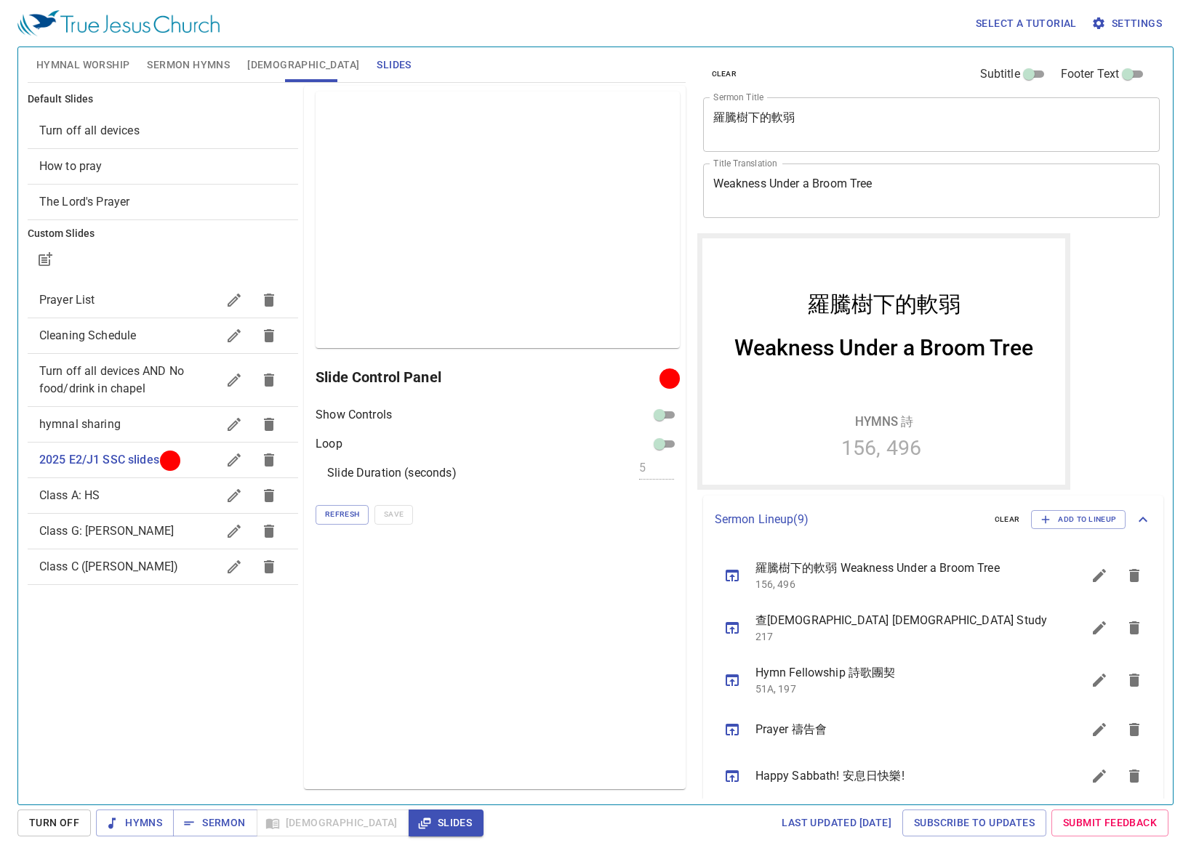
click at [667, 561] on div "Preview Only Slide Control Panel Show Controls Loop Slide Duration (seconds) 5 …" at bounding box center [494, 438] width 381 height 704
click at [348, 519] on span "Refresh" at bounding box center [342, 514] width 34 height 13
click at [650, 558] on div "Preview Only Slide Control Panel Show Controls Loop Slide Duration (seconds) 5 …" at bounding box center [494, 438] width 381 height 704
click at [338, 511] on span "Refresh" at bounding box center [342, 514] width 34 height 13
click at [355, 510] on span "Refresh" at bounding box center [342, 514] width 34 height 13
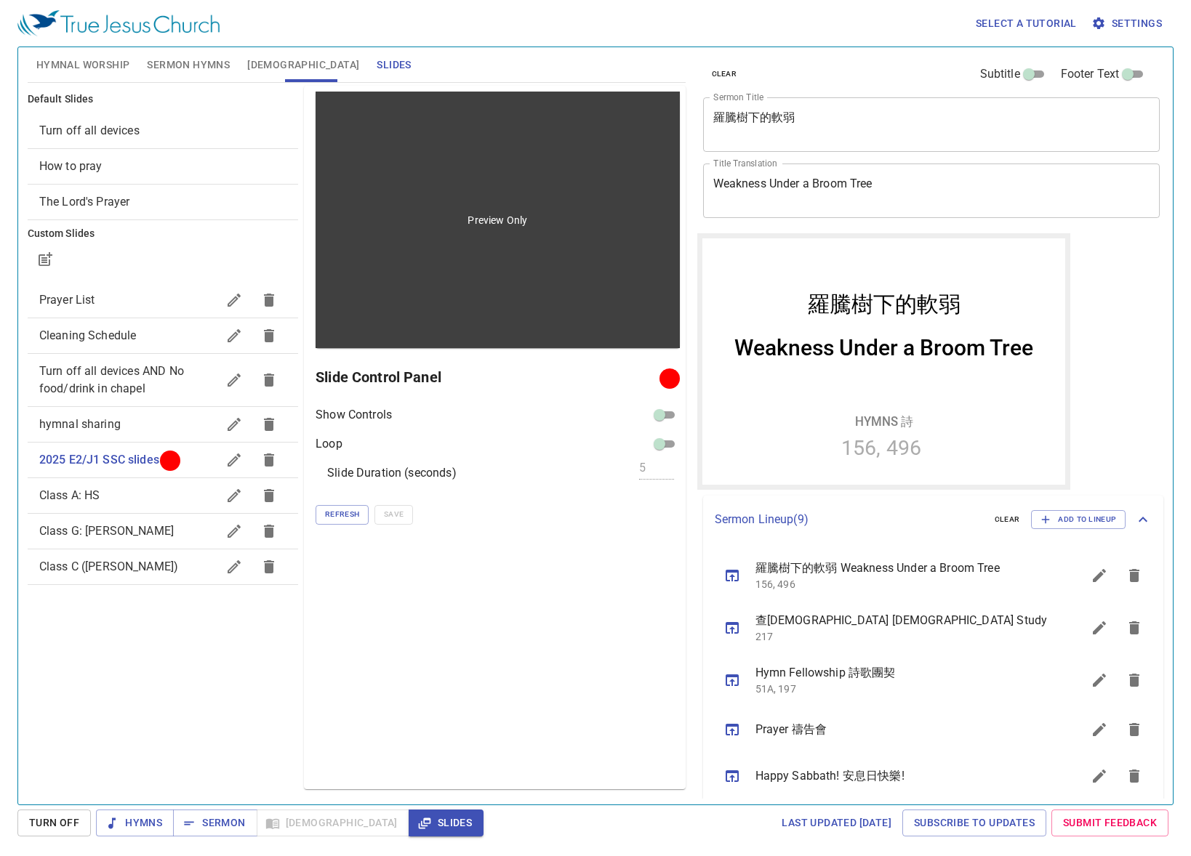
drag, startPoint x: 708, startPoint y: 55, endPoint x: 673, endPoint y: 96, distance: 54.2
click at [709, 56] on div "clear Subtitle Footer Text Sermon Title 羅騰樹下的軟弱 x Sermon Title Title Translatio…" at bounding box center [930, 140] width 467 height 186
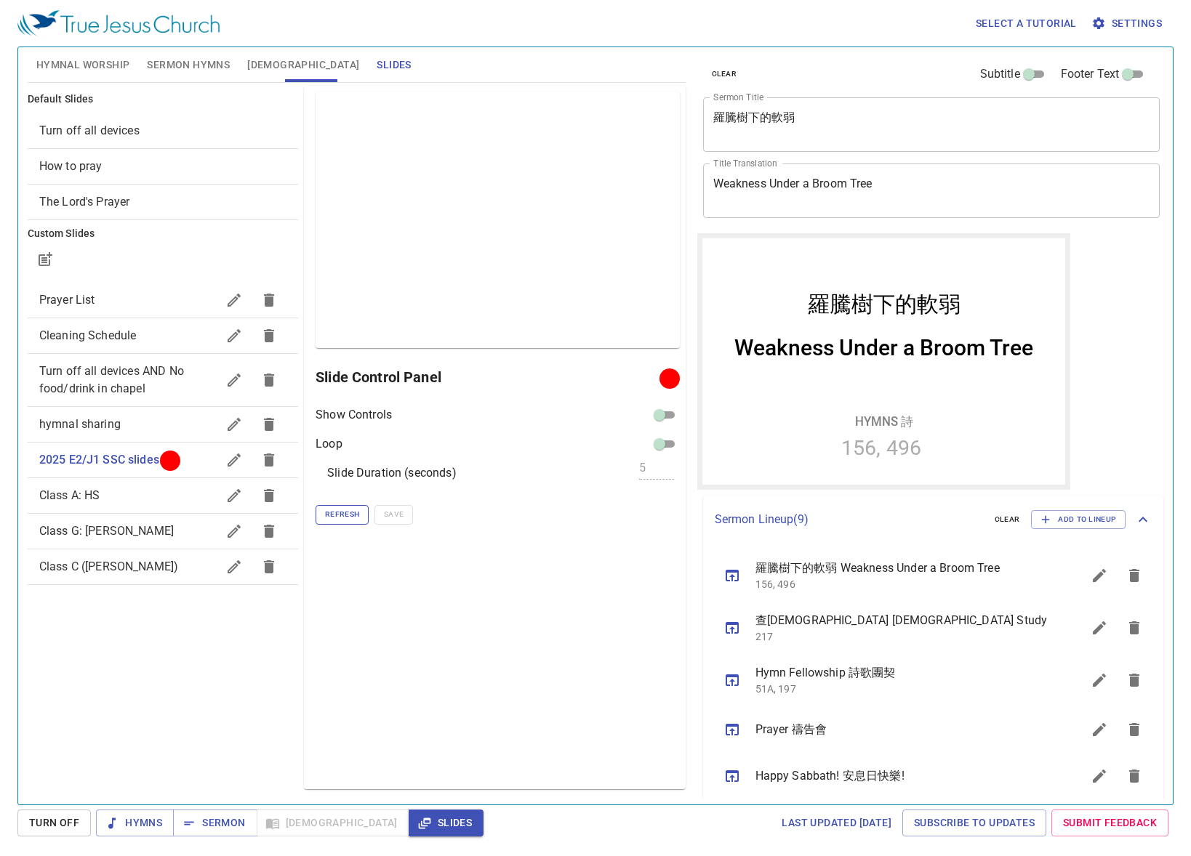
click at [326, 509] on span "Refresh" at bounding box center [342, 514] width 34 height 13
click at [329, 513] on span "Refresh" at bounding box center [342, 514] width 34 height 13
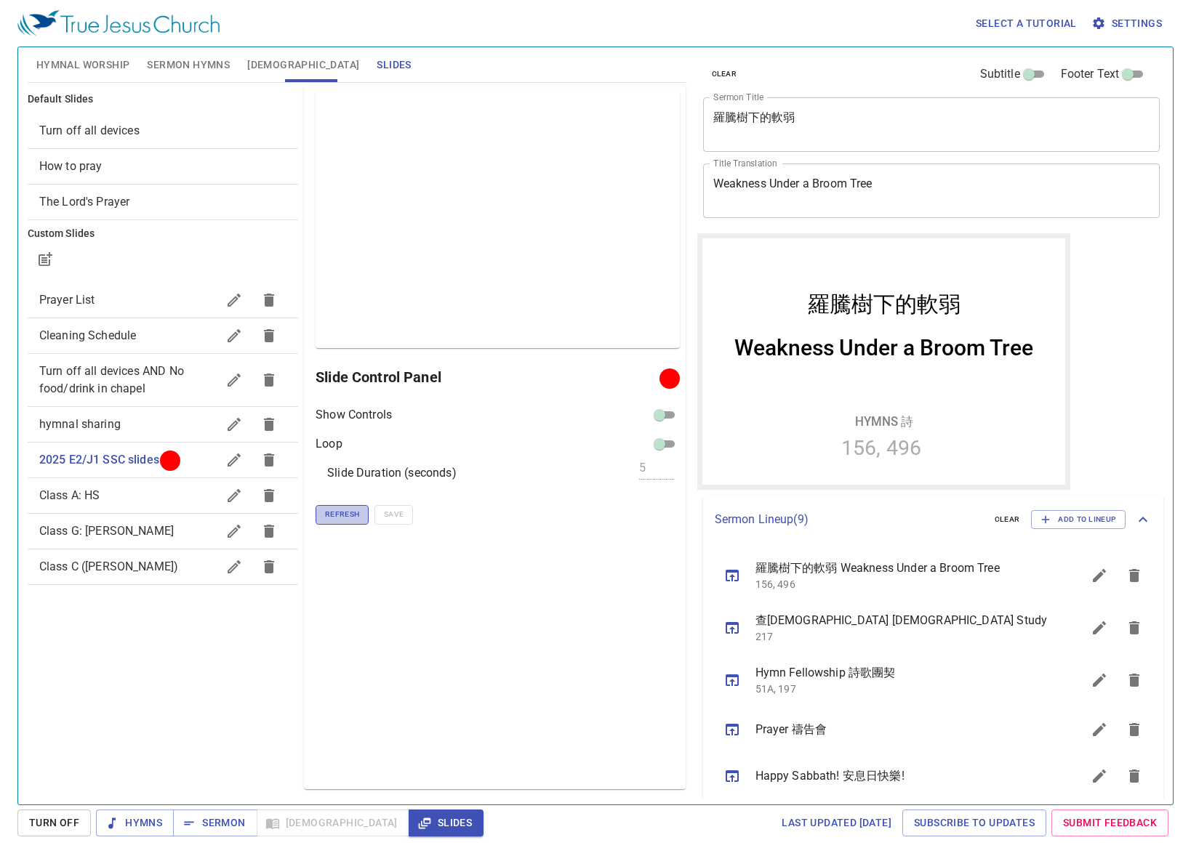
click at [339, 515] on span "Refresh" at bounding box center [342, 514] width 34 height 13
drag, startPoint x: 665, startPoint y: 581, endPoint x: 523, endPoint y: 452, distance: 192.0
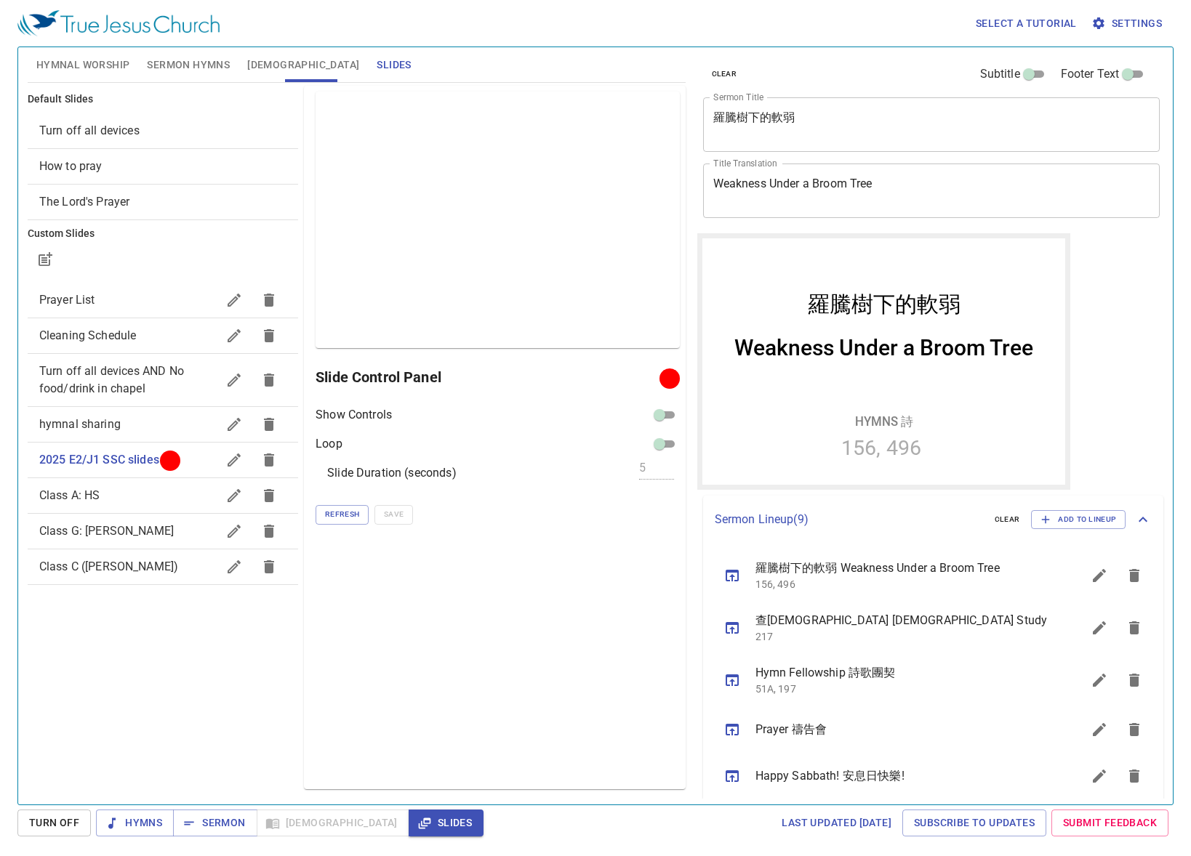
click at [659, 576] on div "Preview Only Slide Control Panel Show Controls Loop Slide Duration (seconds) 5 …" at bounding box center [494, 438] width 381 height 704
click at [361, 507] on button "Refresh" at bounding box center [341, 514] width 53 height 19
click at [327, 514] on span "Refresh" at bounding box center [342, 514] width 34 height 13
click at [629, 63] on div "Hymnal Worship Sermon Hymns [DEMOGRAPHIC_DATA] Slides" at bounding box center [357, 64] width 658 height 35
click at [344, 511] on span "Refresh" at bounding box center [342, 514] width 34 height 13
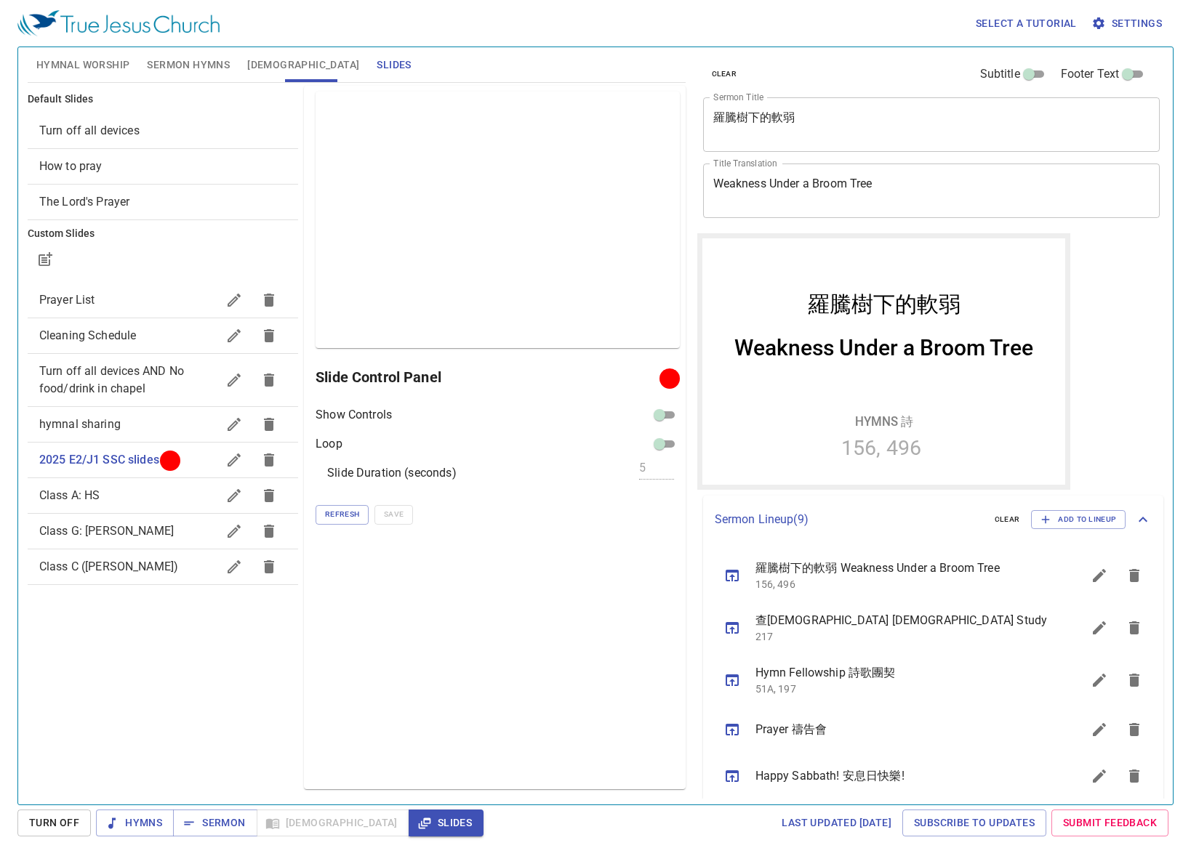
click at [142, 68] on button "Sermon Hymns" at bounding box center [188, 64] width 100 height 35
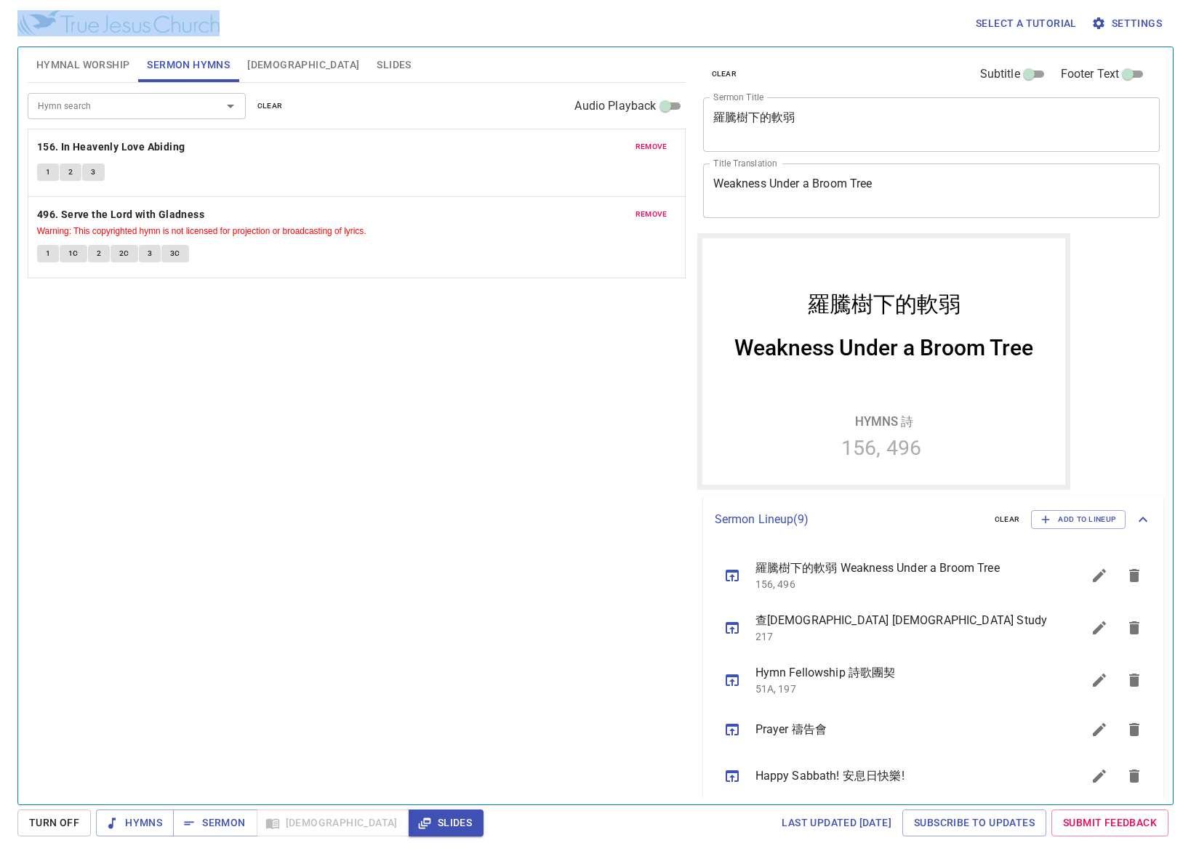
drag, startPoint x: 336, startPoint y: 46, endPoint x: 331, endPoint y: 66, distance: 20.8
click at [332, 64] on div "Select a tutorial Settings Hymnal Worship Sermon Hymns [DEMOGRAPHIC_DATA] Slide…" at bounding box center [595, 428] width 1191 height 856
click at [368, 66] on button "Slides" at bounding box center [394, 64] width 52 height 35
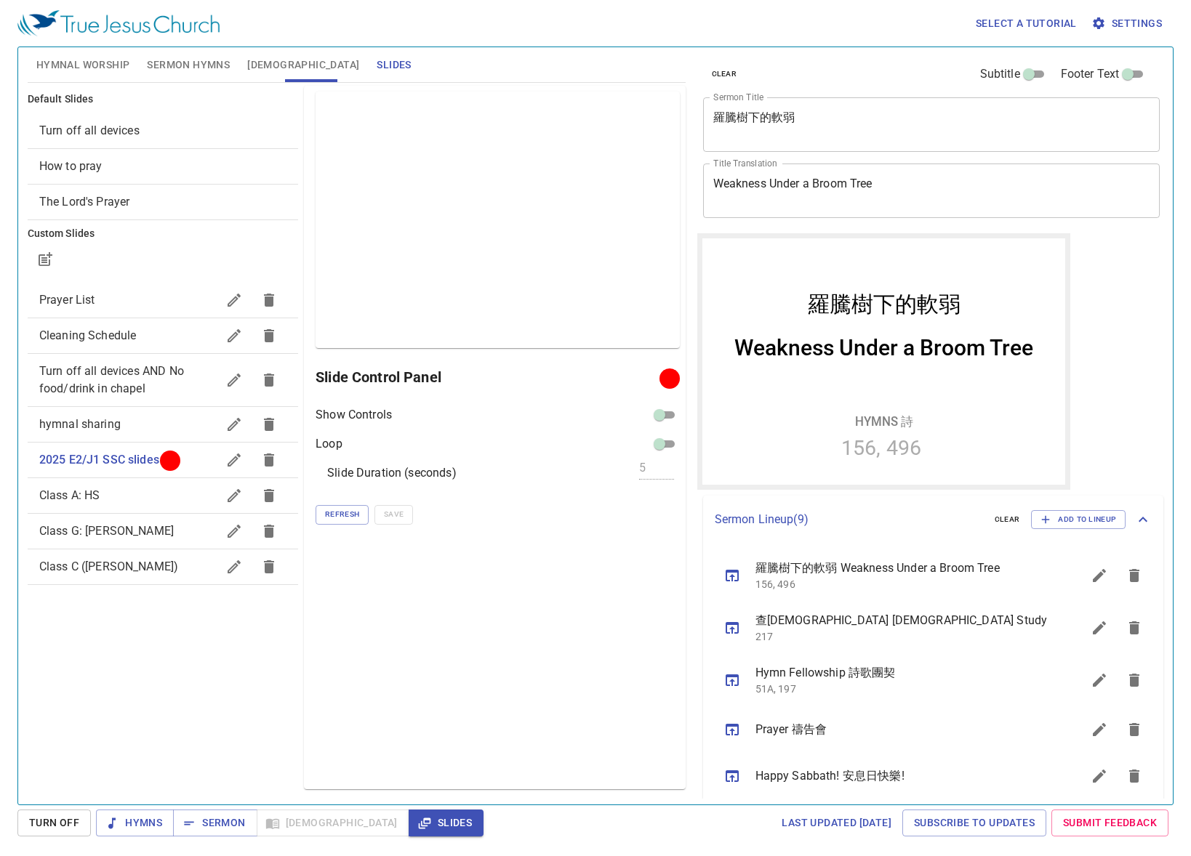
click at [335, 527] on div "Preview Only Slide Control Panel Show Controls Loop Slide Duration (seconds) 5 …" at bounding box center [494, 438] width 381 height 704
click at [342, 518] on span "Refresh" at bounding box center [342, 514] width 34 height 13
drag, startPoint x: 246, startPoint y: 684, endPoint x: 291, endPoint y: 339, distance: 347.5
click at [257, 675] on div "Default Slides Turn off all devices How to pray The Lord's Prayer Custom Slides…" at bounding box center [163, 437] width 276 height 709
click at [102, 56] on span "Hymnal Worship" at bounding box center [83, 65] width 94 height 18
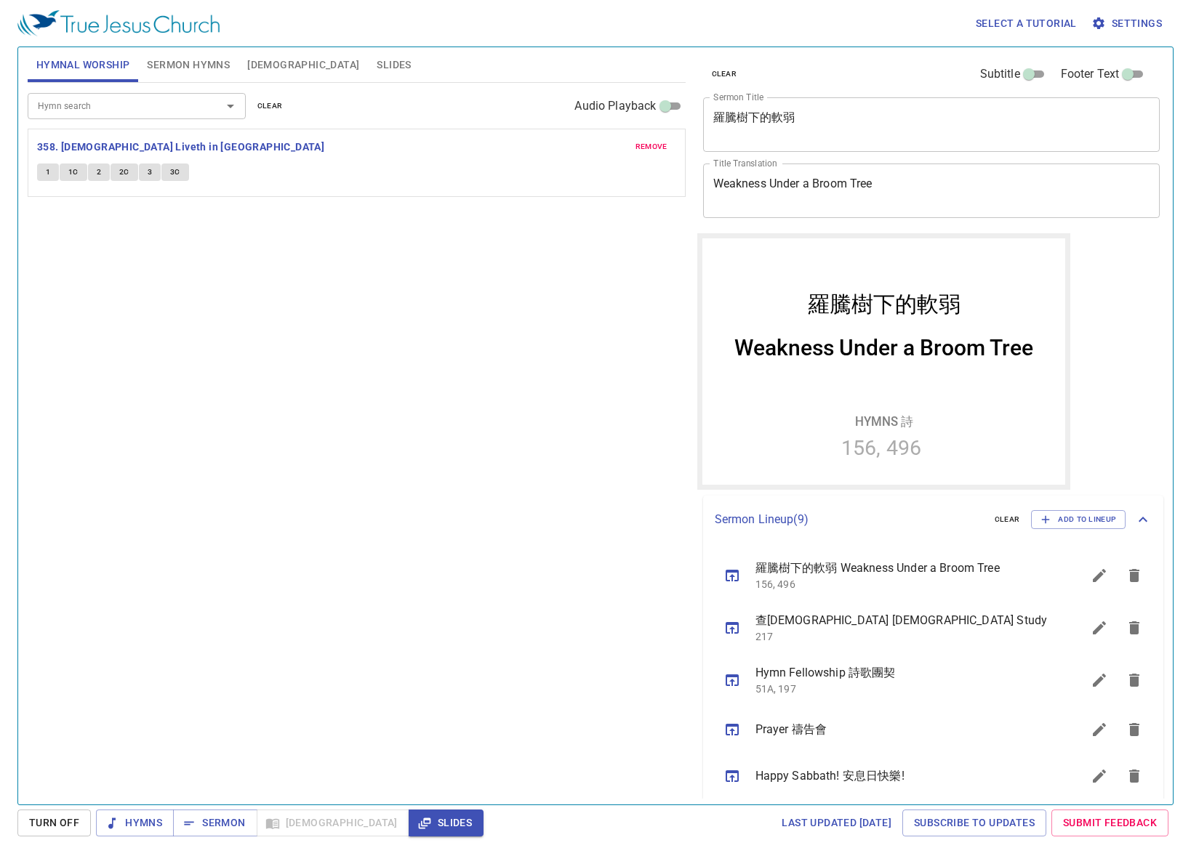
click at [140, 118] on div "Hymn search" at bounding box center [137, 105] width 218 height 25
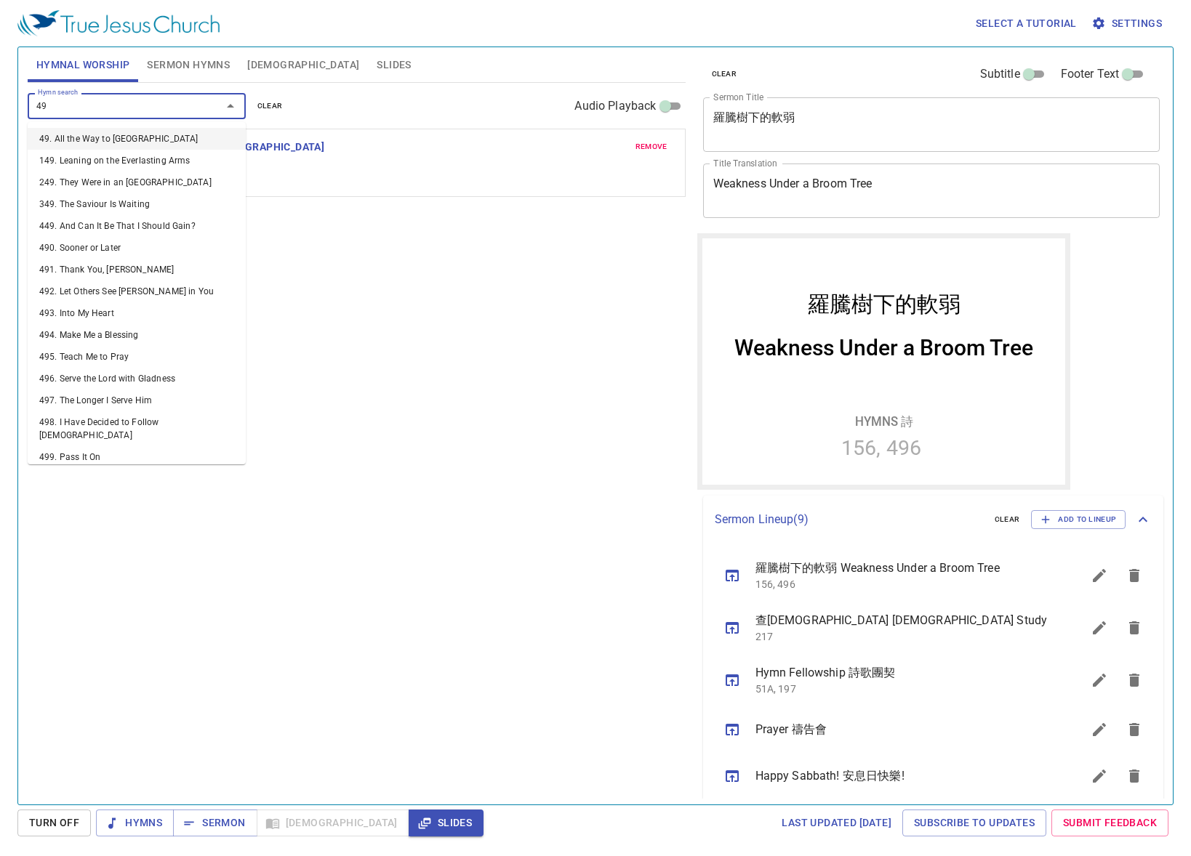
type input "491"
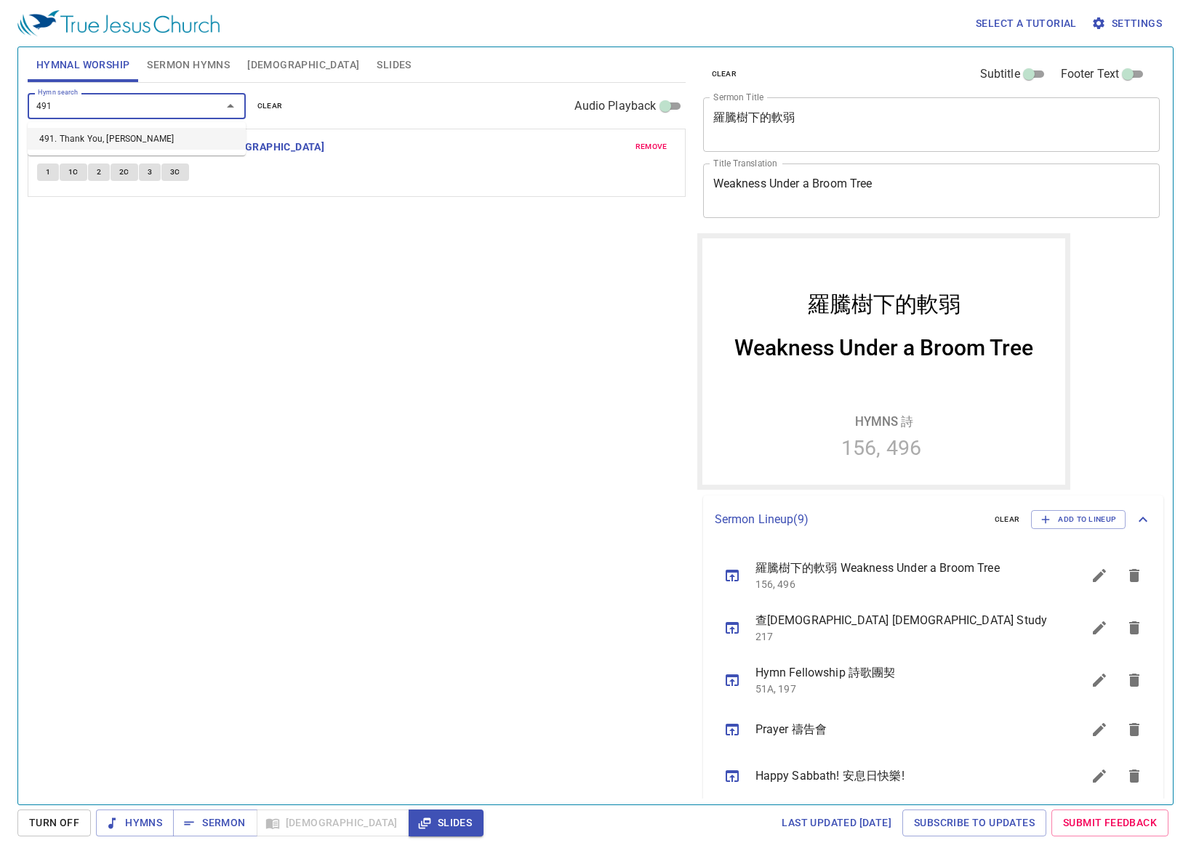
click at [107, 127] on ul "491. Thank You, [PERSON_NAME]" at bounding box center [137, 138] width 218 height 33
drag, startPoint x: 108, startPoint y: 128, endPoint x: 106, endPoint y: 140, distance: 11.7
click at [106, 140] on li "491. Thank You, [PERSON_NAME]" at bounding box center [137, 139] width 218 height 22
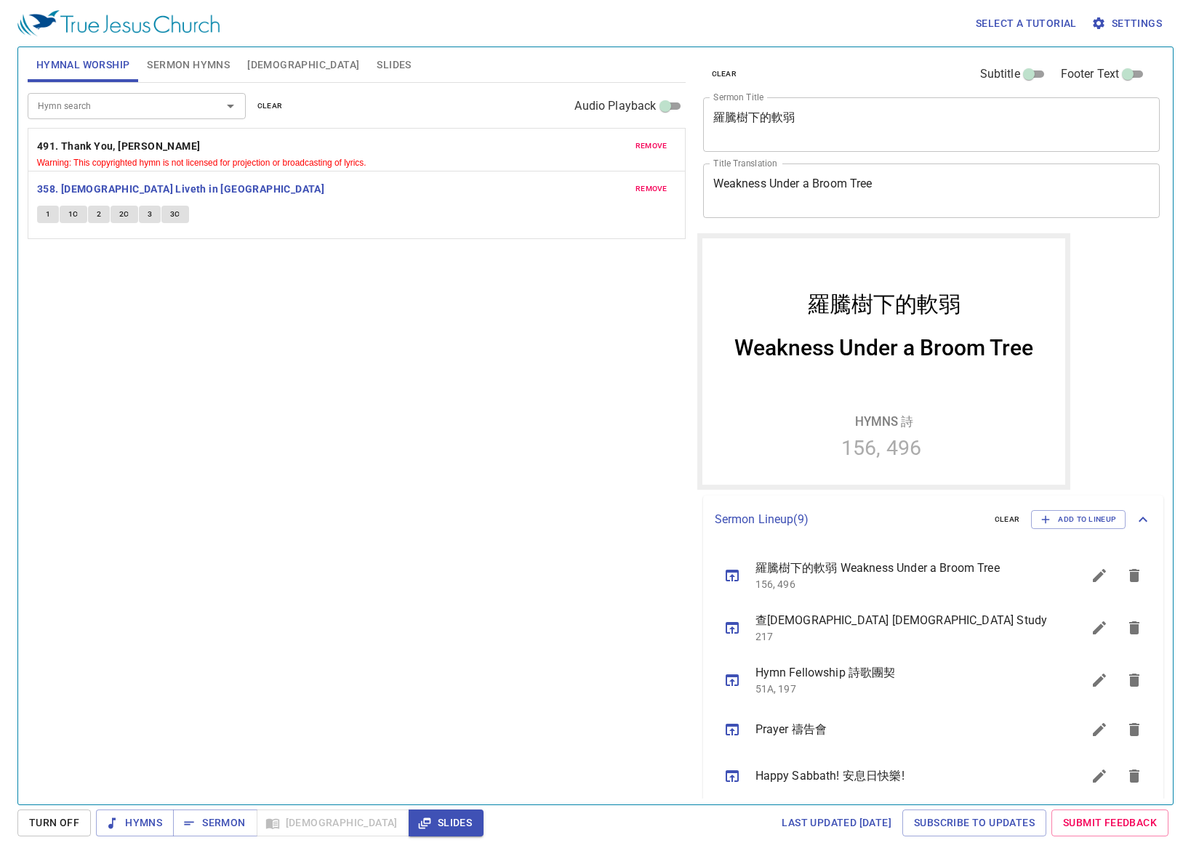
drag, startPoint x: 113, startPoint y: 156, endPoint x: 93, endPoint y: 233, distance: 79.7
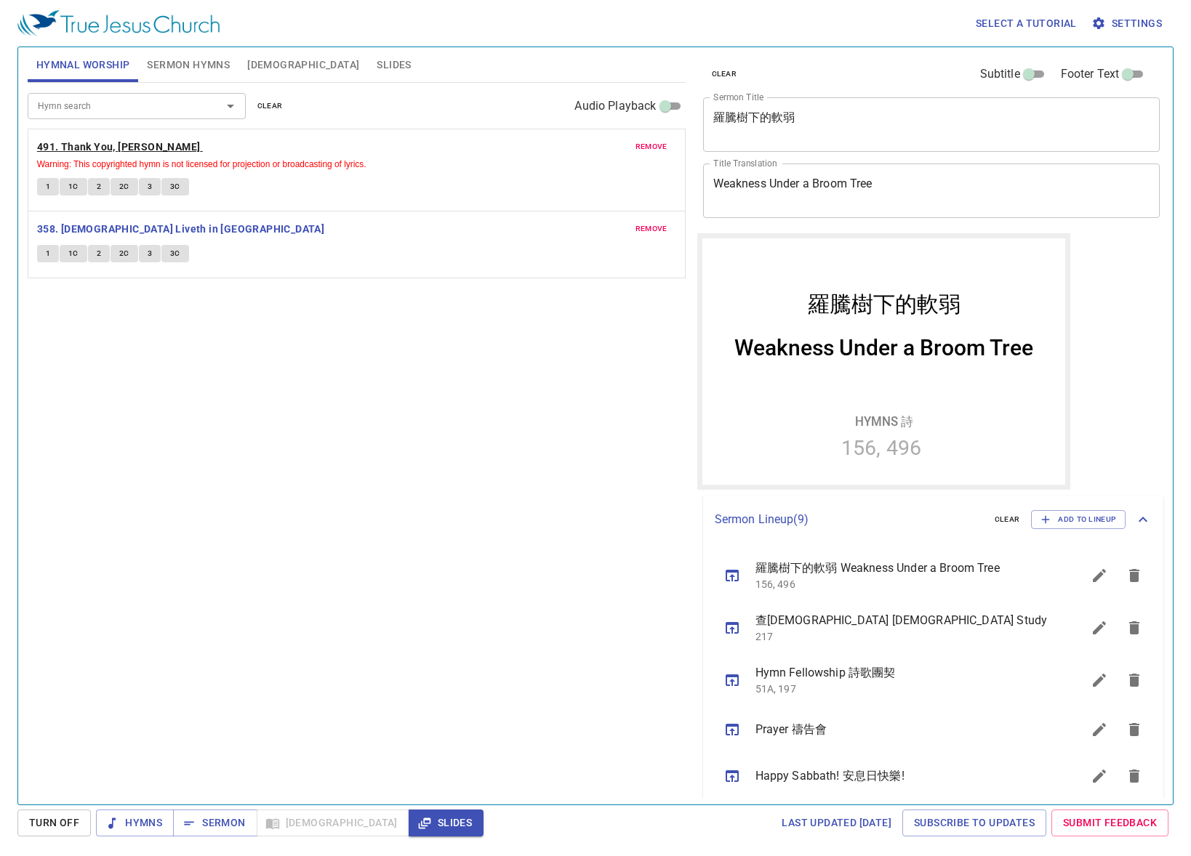
click at [100, 145] on b "491. Thank You, [PERSON_NAME]" at bounding box center [119, 147] width 164 height 18
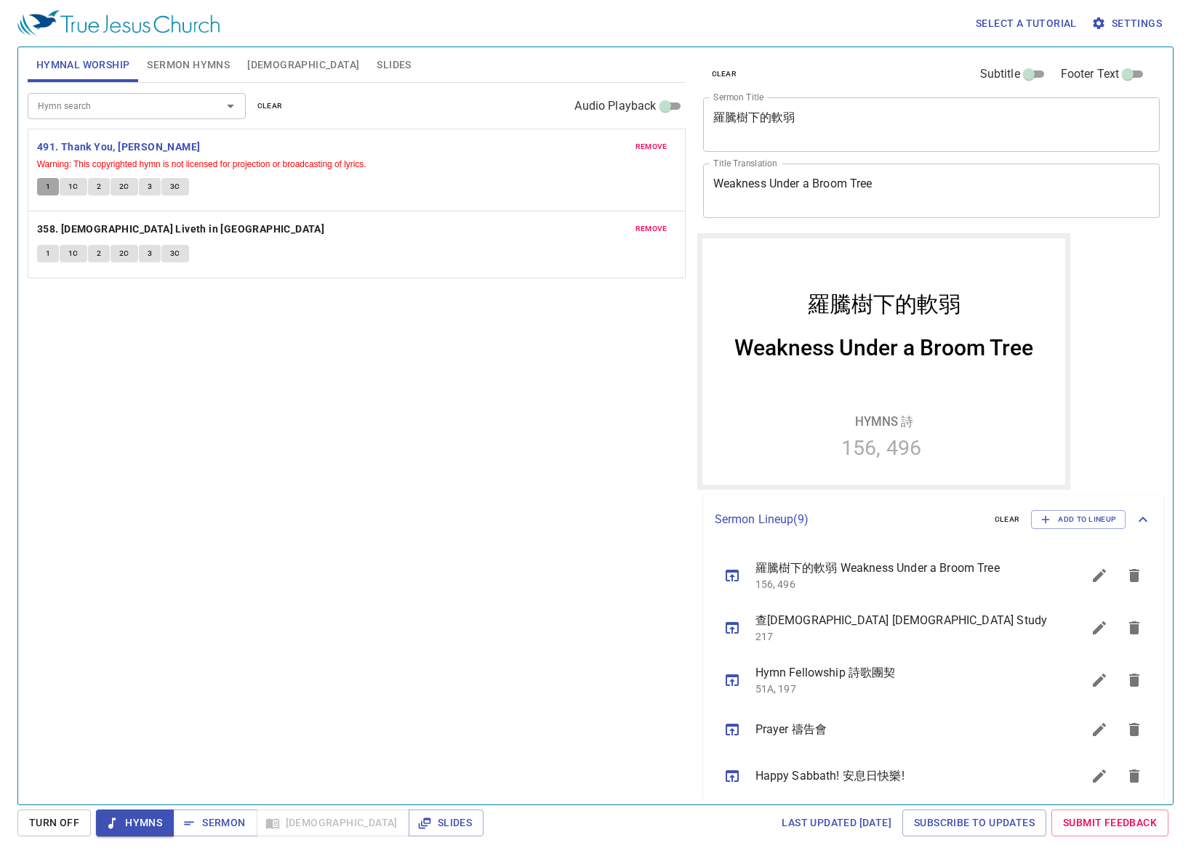
click at [53, 181] on button "1" at bounding box center [48, 186] width 22 height 17
click at [51, 180] on button "1" at bounding box center [48, 186] width 22 height 17
click at [97, 143] on b "491. Thank You, [PERSON_NAME]" at bounding box center [119, 147] width 164 height 18
click at [97, 145] on b "491. Thank You, [PERSON_NAME]" at bounding box center [119, 147] width 164 height 18
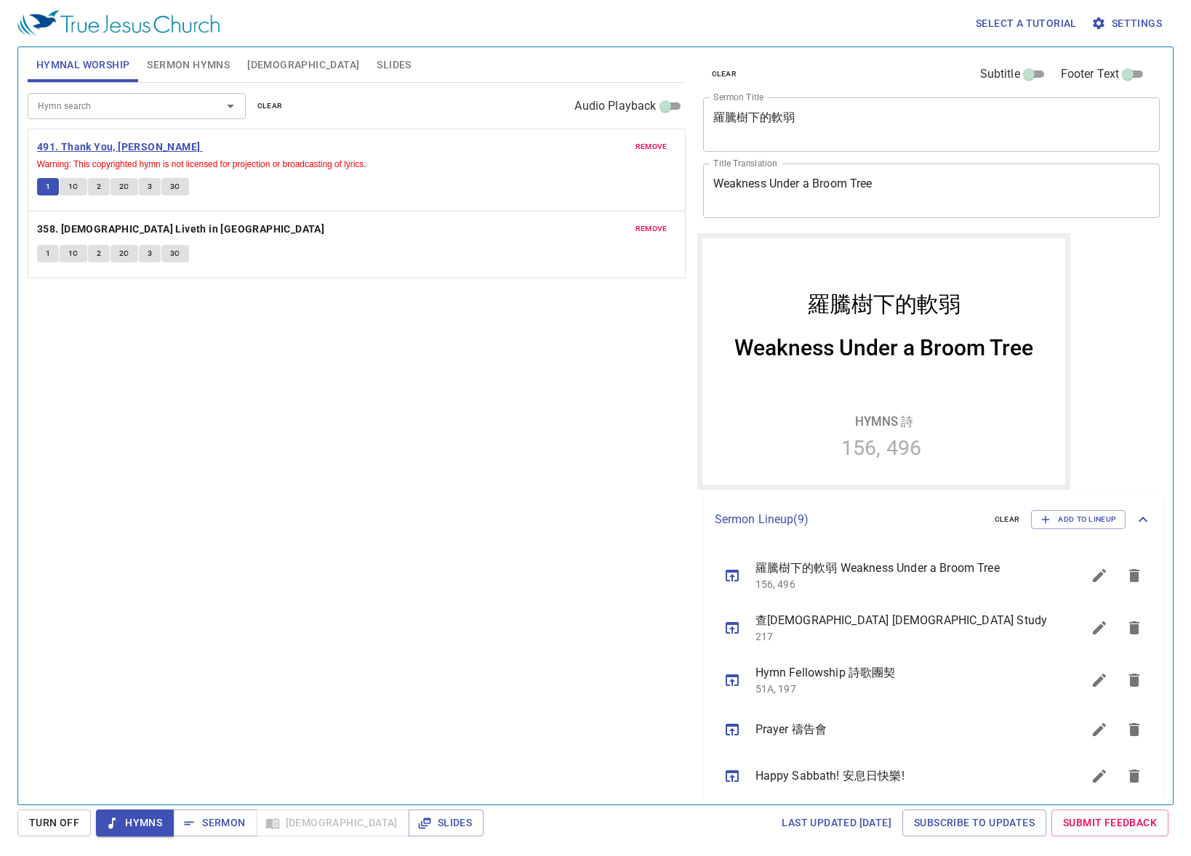
click at [97, 145] on b "491. Thank You, [PERSON_NAME]" at bounding box center [119, 147] width 164 height 18
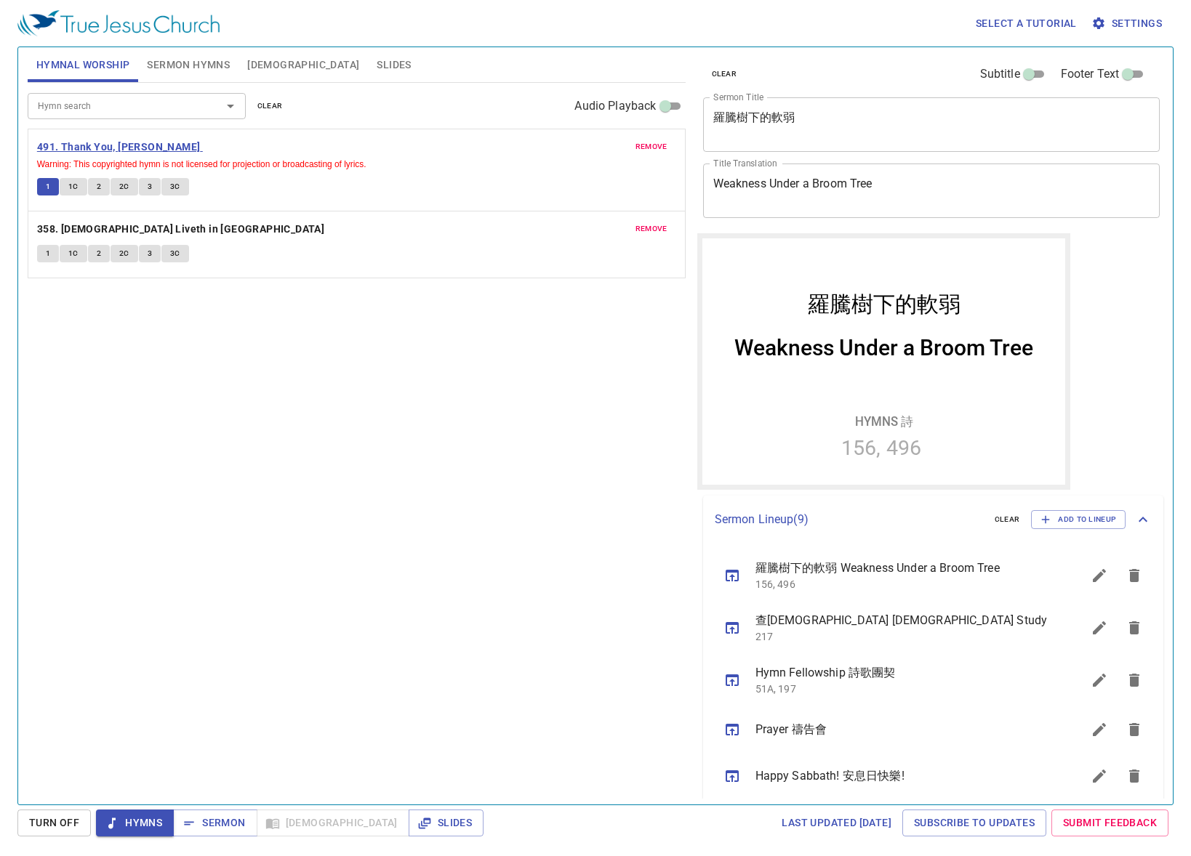
click at [97, 145] on b "491. Thank You, [PERSON_NAME]" at bounding box center [119, 147] width 164 height 18
click at [132, 144] on b "491. Thank You, [PERSON_NAME]" at bounding box center [119, 147] width 164 height 18
click at [79, 150] on b "491. Thank You, [PERSON_NAME]" at bounding box center [119, 147] width 164 height 18
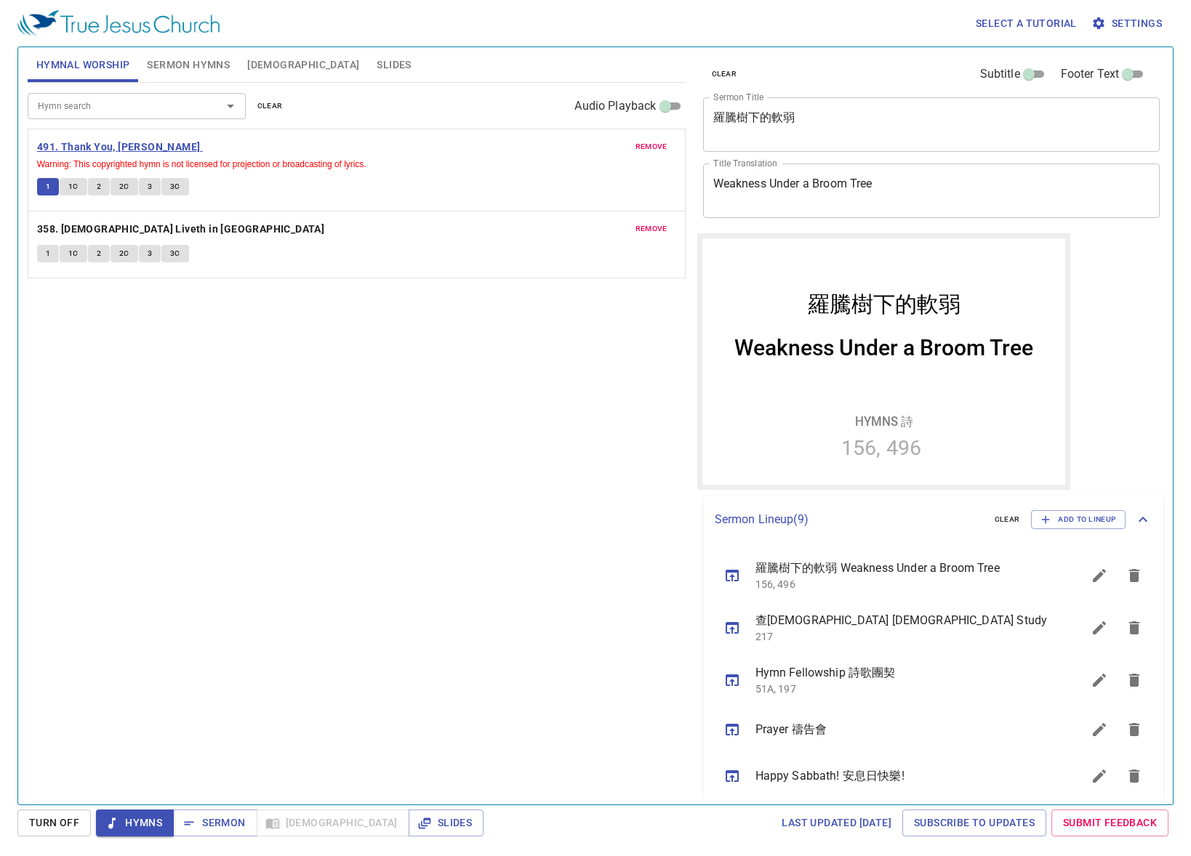
click at [90, 146] on b "491. Thank You, [PERSON_NAME]" at bounding box center [119, 147] width 164 height 18
click at [92, 145] on b "491. Thank You, [PERSON_NAME]" at bounding box center [119, 147] width 164 height 18
click at [92, 144] on b "491. Thank You, [PERSON_NAME]" at bounding box center [119, 147] width 164 height 18
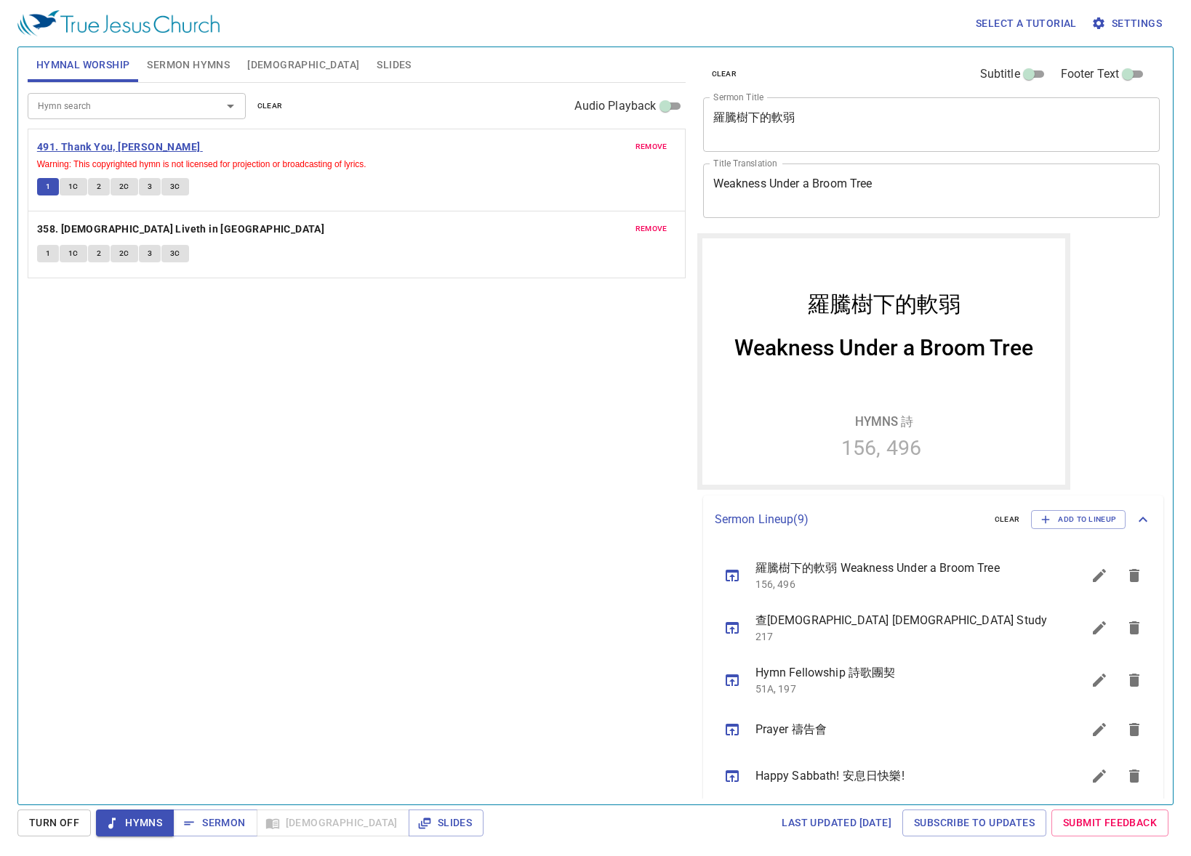
click at [92, 144] on b "491. Thank You, [PERSON_NAME]" at bounding box center [119, 147] width 164 height 18
click at [51, 187] on button "1" at bounding box center [48, 186] width 22 height 17
click at [653, 222] on span "remove" at bounding box center [651, 228] width 32 height 13
click at [102, 123] on div "Hymn search Hymn search clear Audio Playback" at bounding box center [357, 106] width 658 height 47
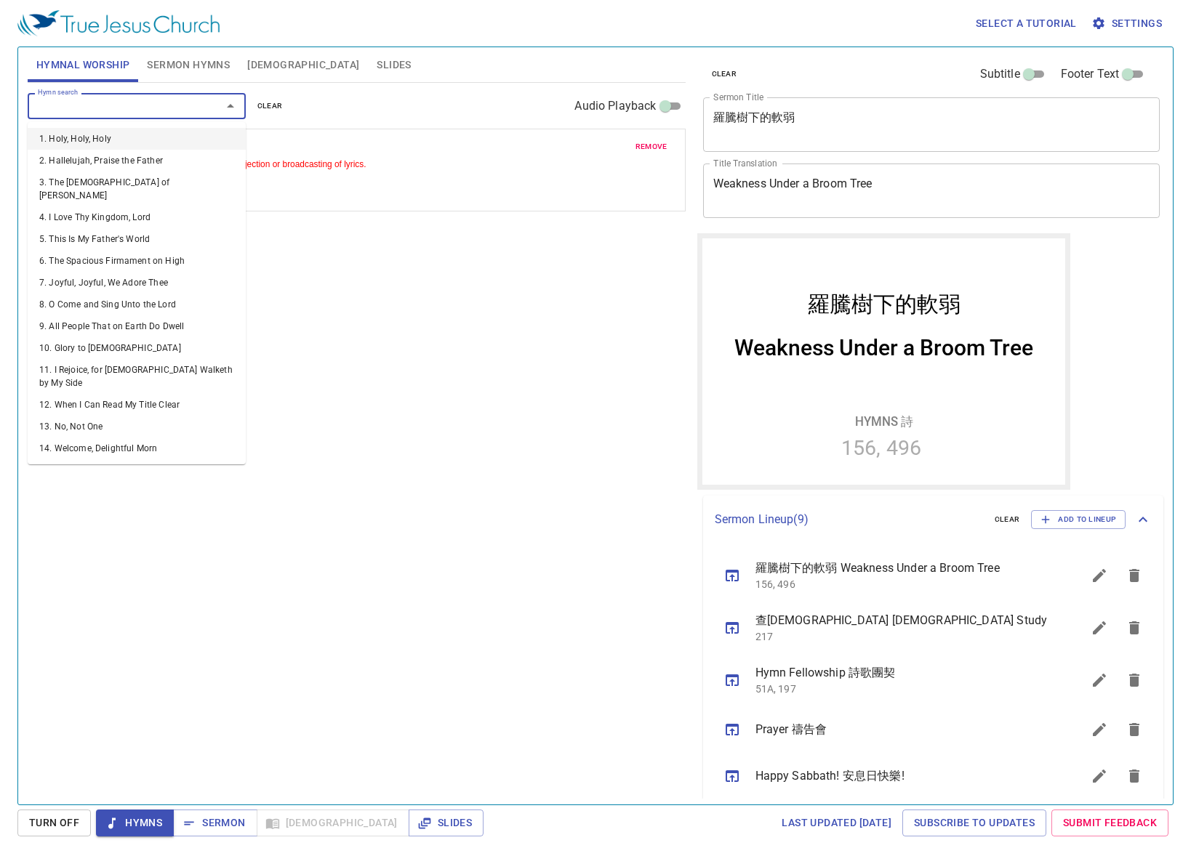
click at [126, 100] on input "Hymn search" at bounding box center [115, 105] width 166 height 17
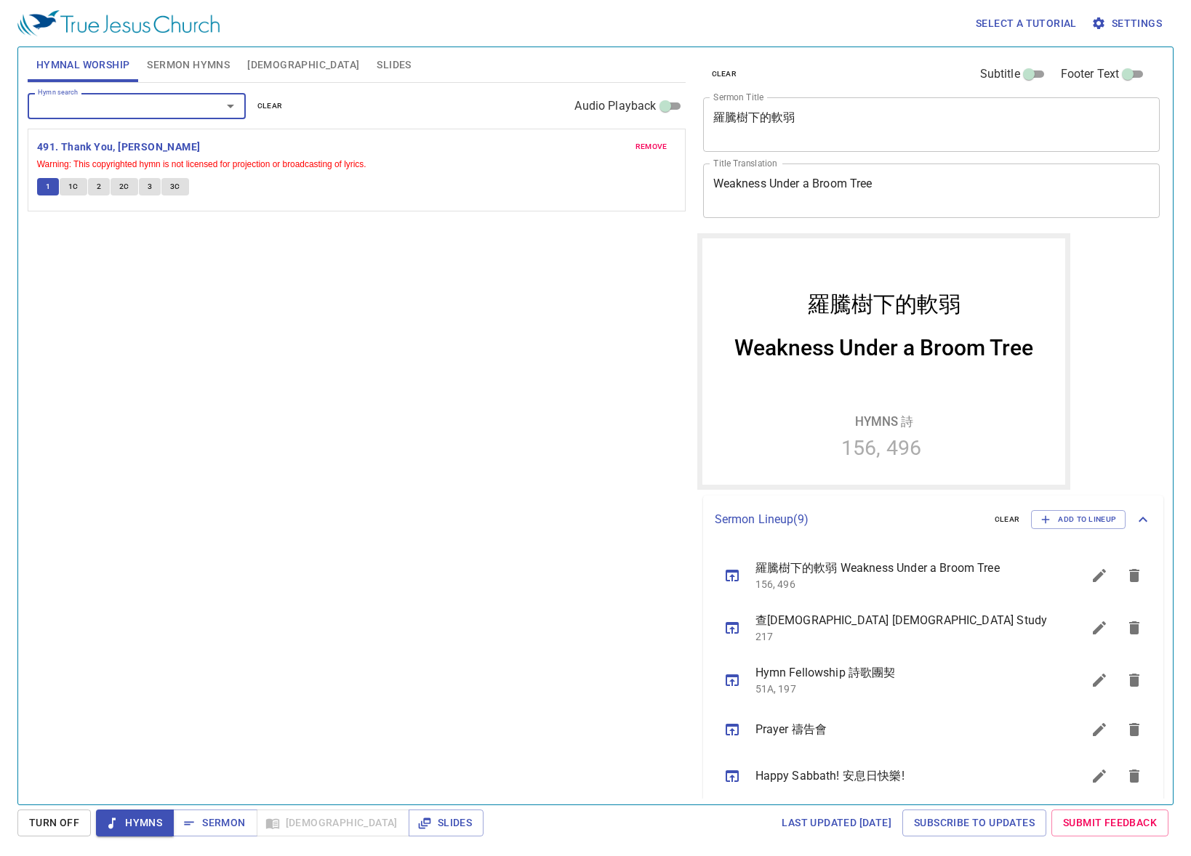
click at [161, 105] on input "Hymn search" at bounding box center [115, 105] width 166 height 17
click at [574, 347] on div "Hymn search Hymn search clear Audio Playback remove 491. Thank You, Lord Warnin…" at bounding box center [357, 437] width 658 height 709
click at [377, 60] on span "Slides" at bounding box center [394, 65] width 34 height 18
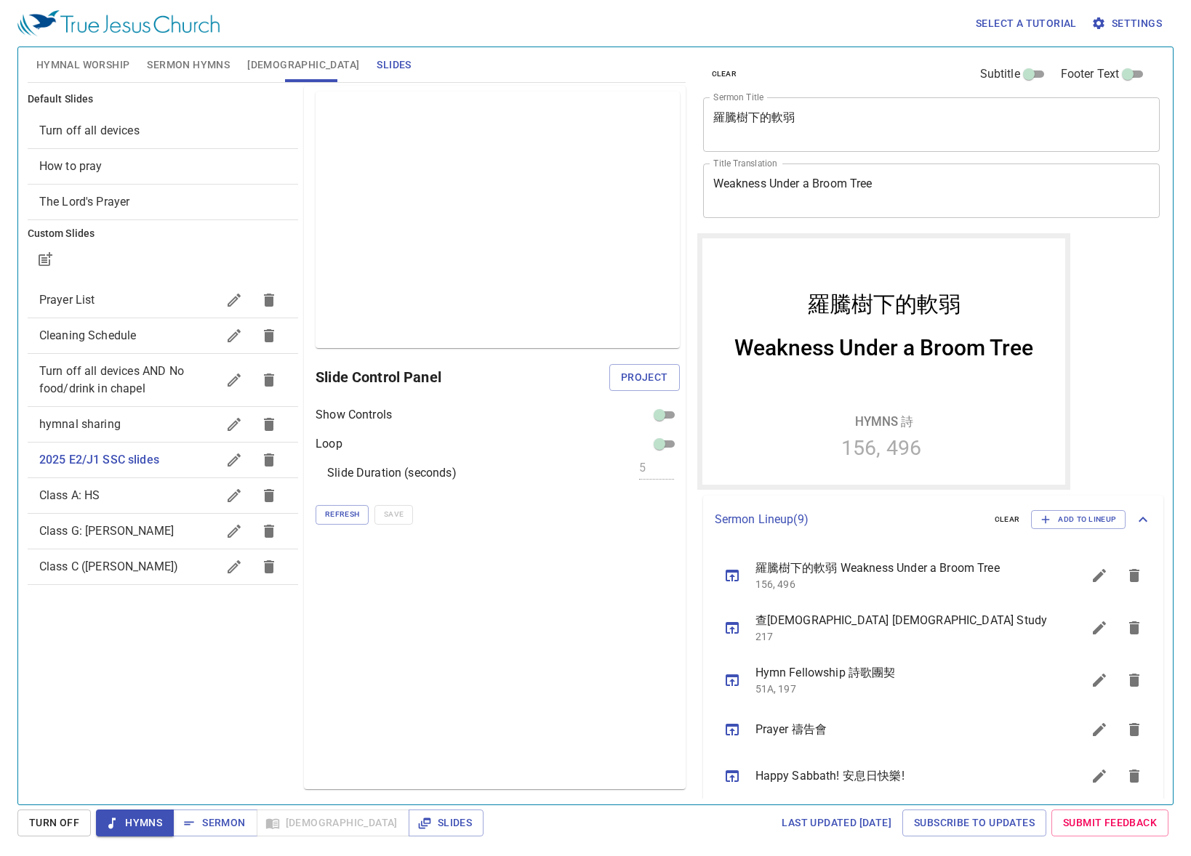
click at [509, 15] on div "Select a tutorial Settings" at bounding box center [592, 23] width 1150 height 47
click at [342, 510] on span "Refresh" at bounding box center [342, 514] width 34 height 13
click at [424, 679] on div "Preview Only Slide Control Panel Project Show Controls Loop Slide Duration (sec…" at bounding box center [494, 438] width 381 height 704
click at [642, 625] on div "Preview Only Slide Control Panel Project Show Controls Loop Slide Duration (sec…" at bounding box center [494, 438] width 381 height 704
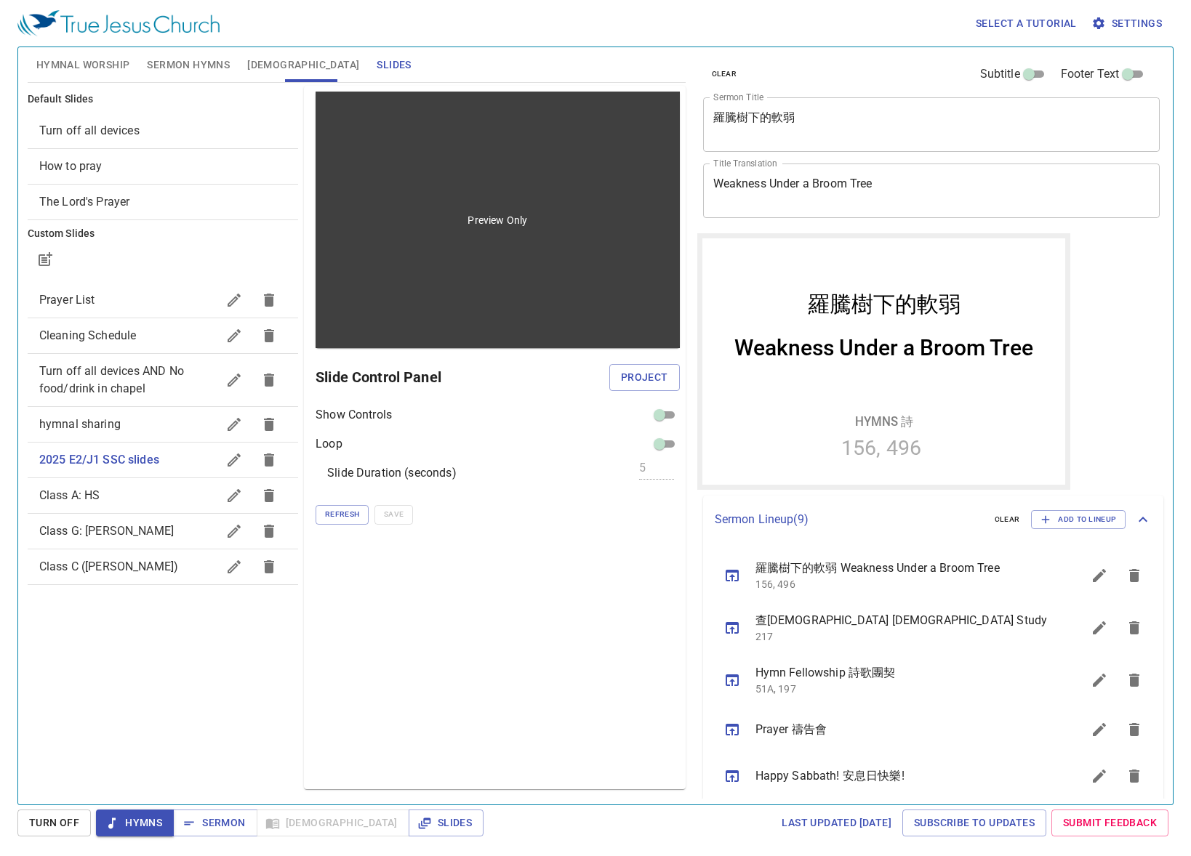
drag, startPoint x: 282, startPoint y: 147, endPoint x: 432, endPoint y: 281, distance: 200.8
click at [432, 281] on div "Default Slides Turn off all devices How to pray The Lord's Prayer Custom Slides…" at bounding box center [357, 437] width 664 height 709
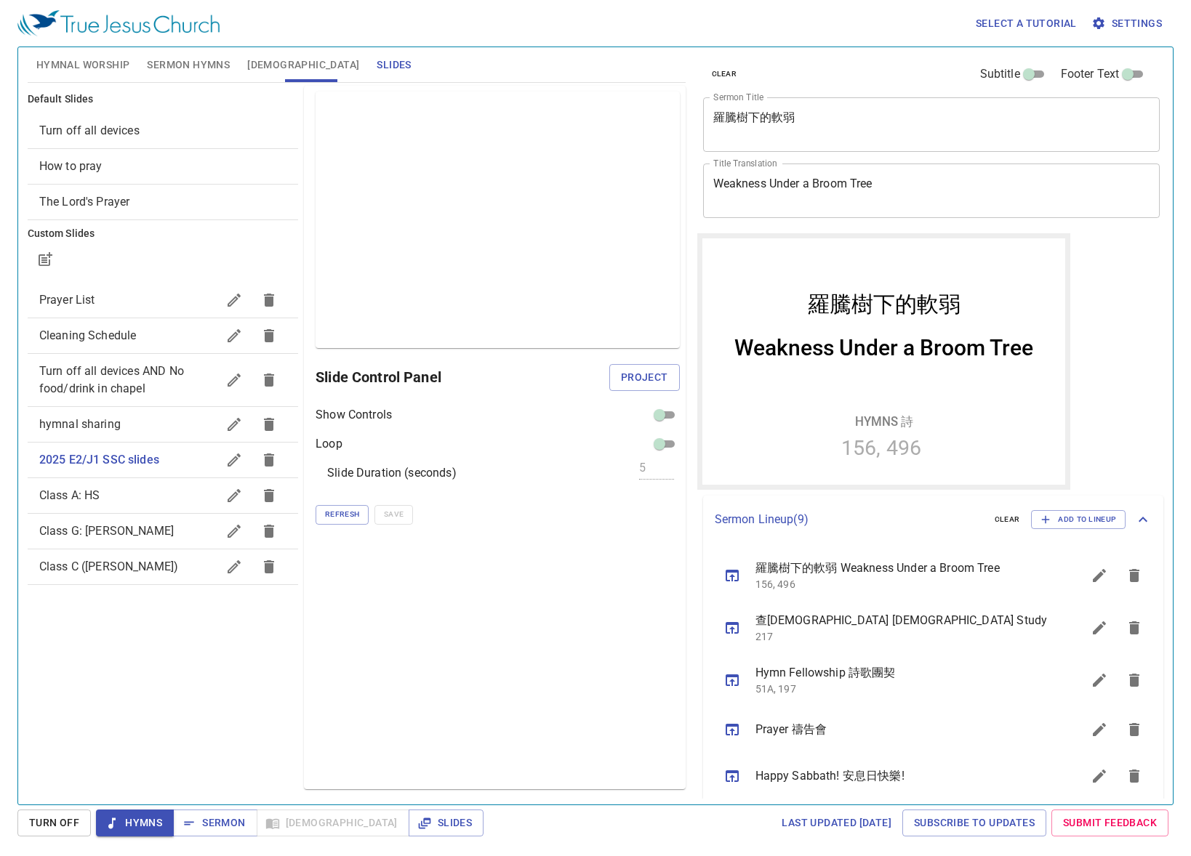
click at [460, 674] on div "Preview Only Slide Control Panel Project Show Controls Loop Slide Duration (sec…" at bounding box center [494, 438] width 381 height 704
click at [156, 63] on span "Sermon Hymns" at bounding box center [188, 65] width 83 height 18
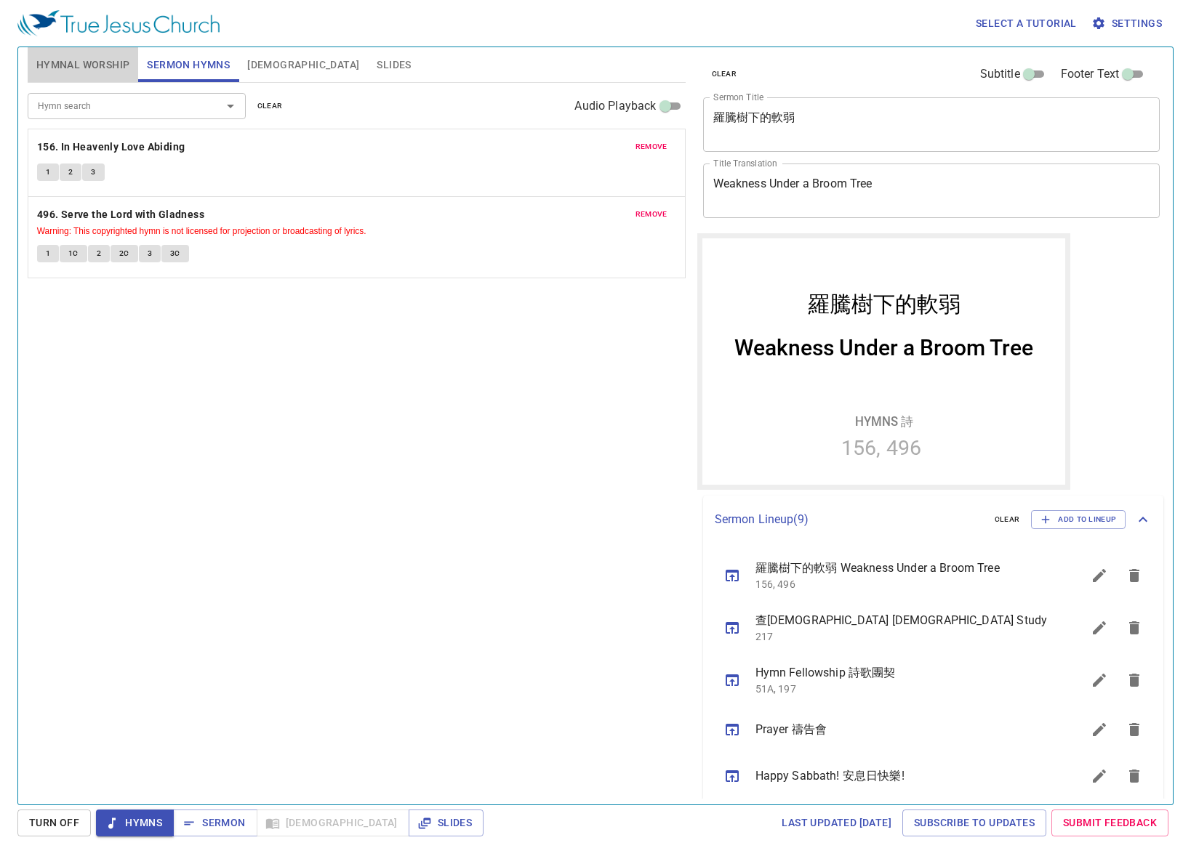
click at [68, 73] on span "Hymnal Worship" at bounding box center [83, 65] width 94 height 18
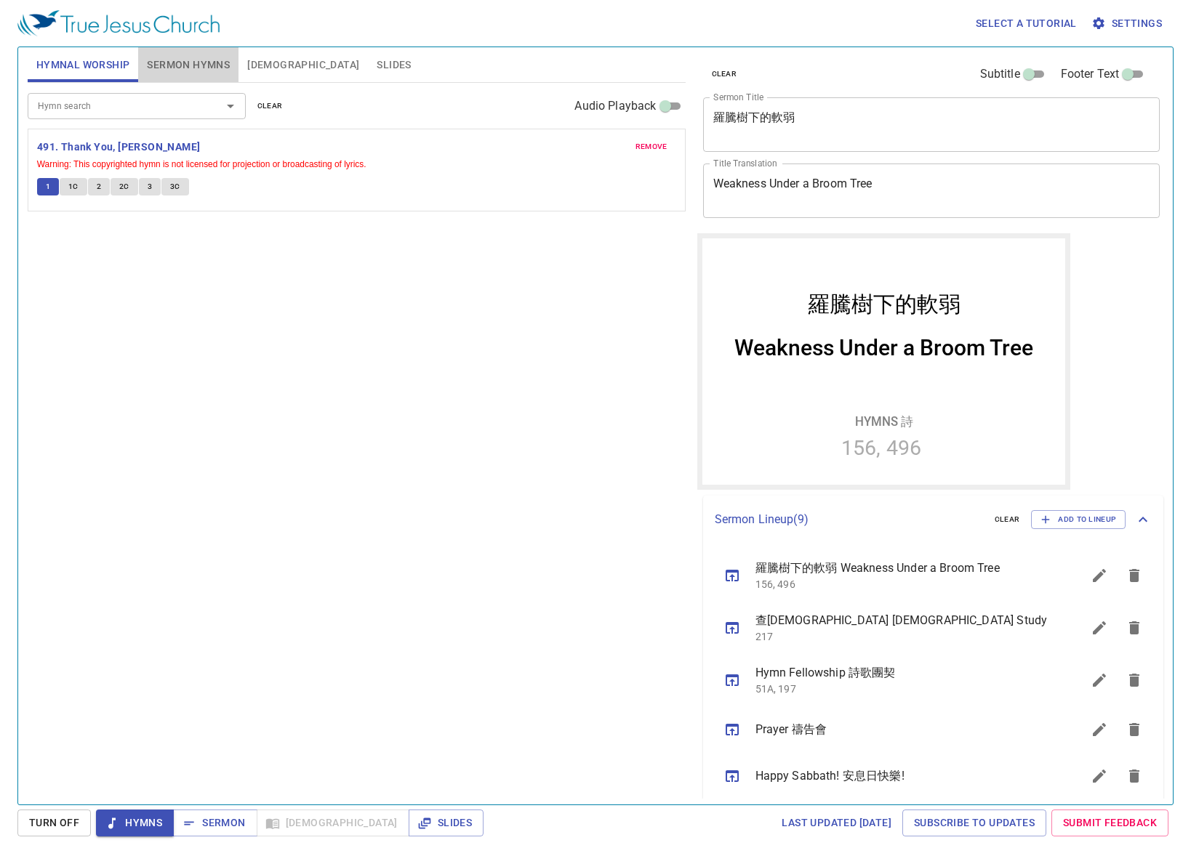
click at [199, 61] on span "Sermon Hymns" at bounding box center [188, 65] width 83 height 18
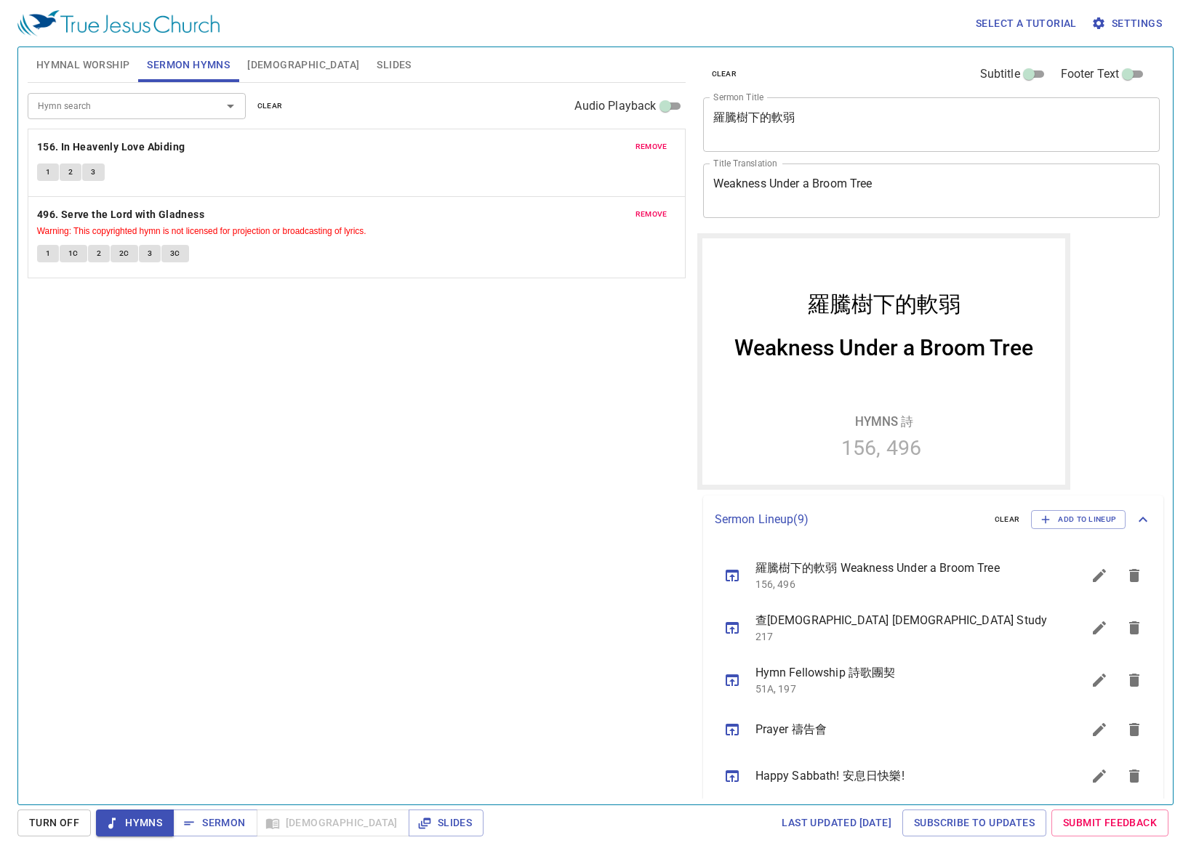
click at [164, 116] on div "Hymn search" at bounding box center [137, 105] width 218 height 25
click at [94, 55] on button "Hymnal Worship" at bounding box center [83, 64] width 111 height 35
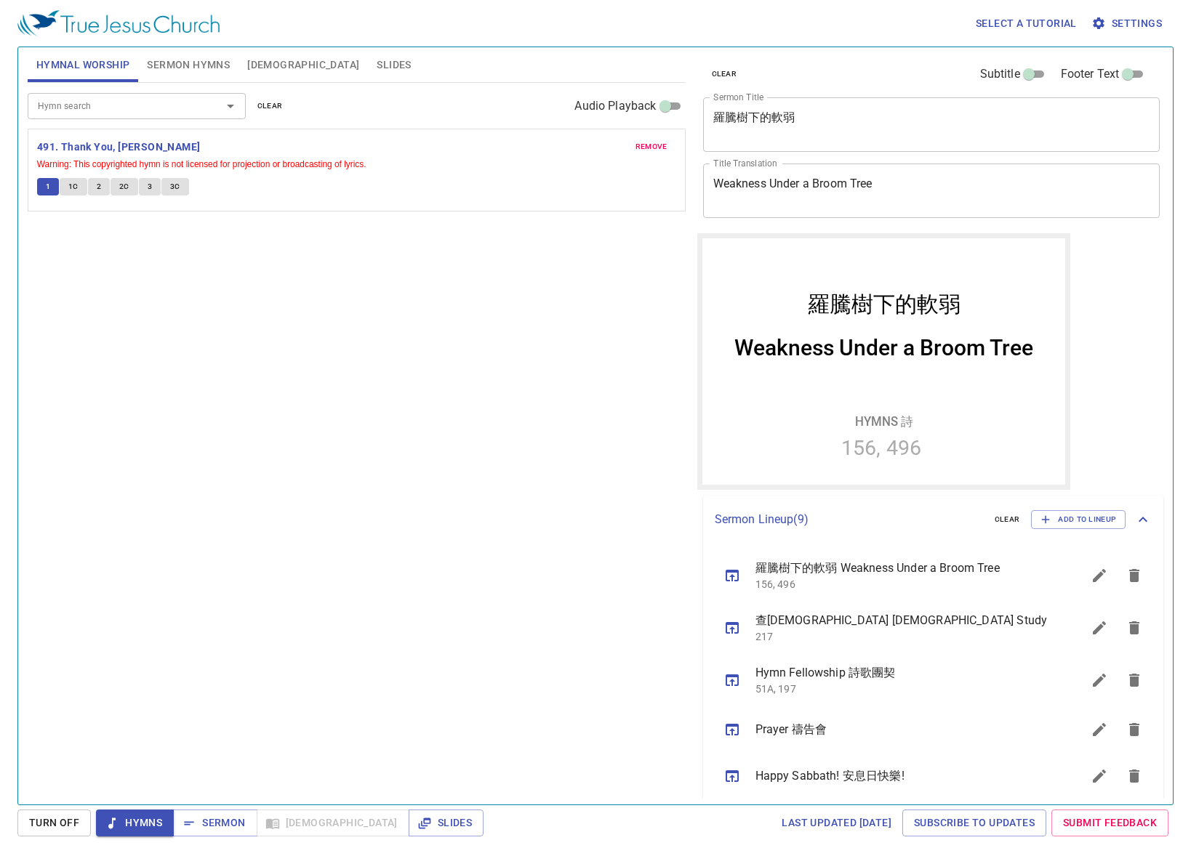
click at [652, 149] on span "remove" at bounding box center [651, 146] width 32 height 13
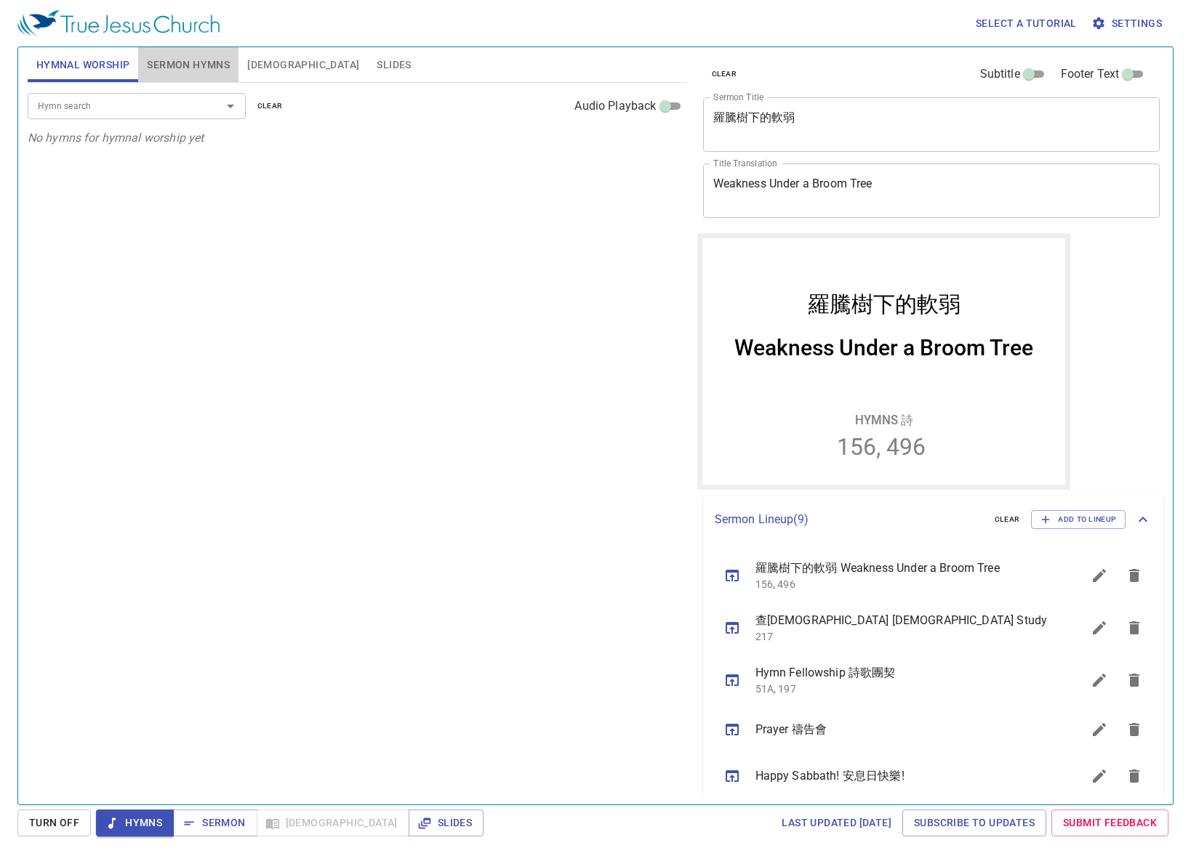
click at [185, 52] on button "Sermon Hymns" at bounding box center [188, 64] width 100 height 35
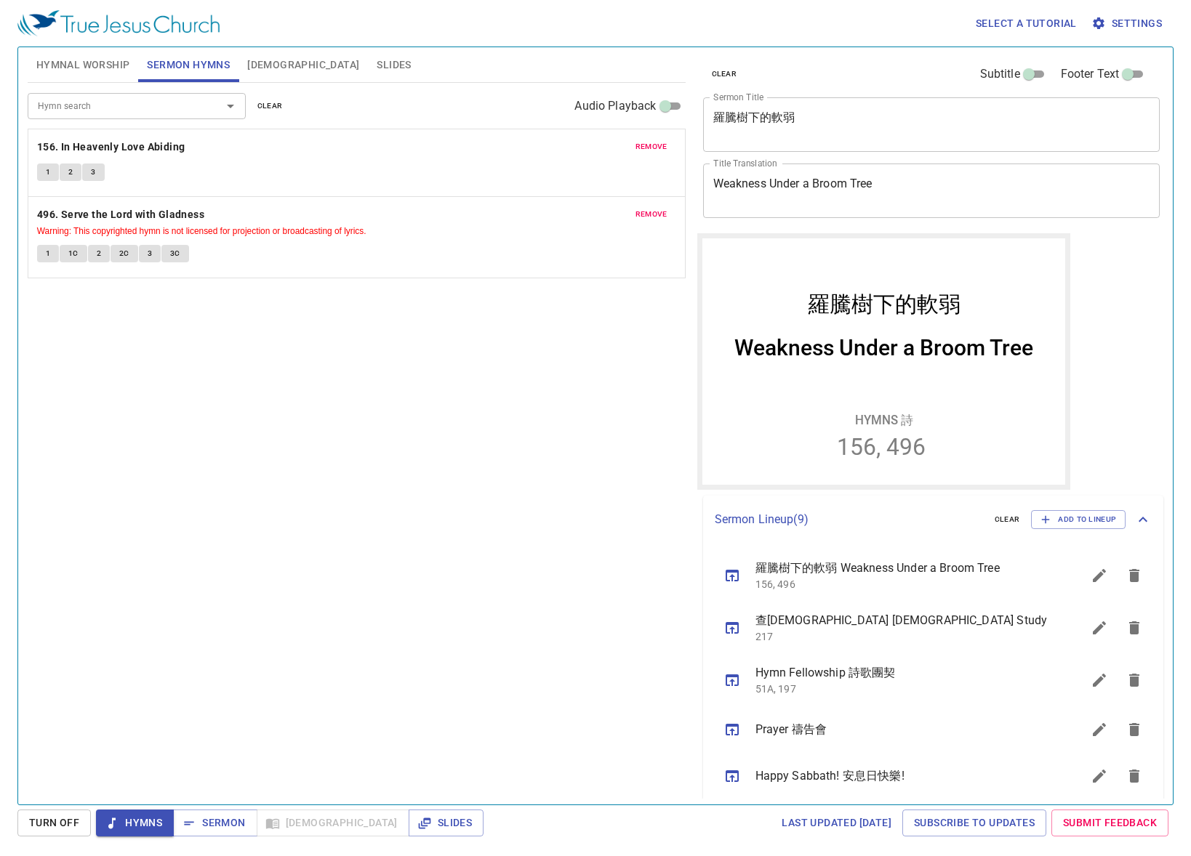
click at [126, 99] on input "Hymn search" at bounding box center [115, 105] width 166 height 17
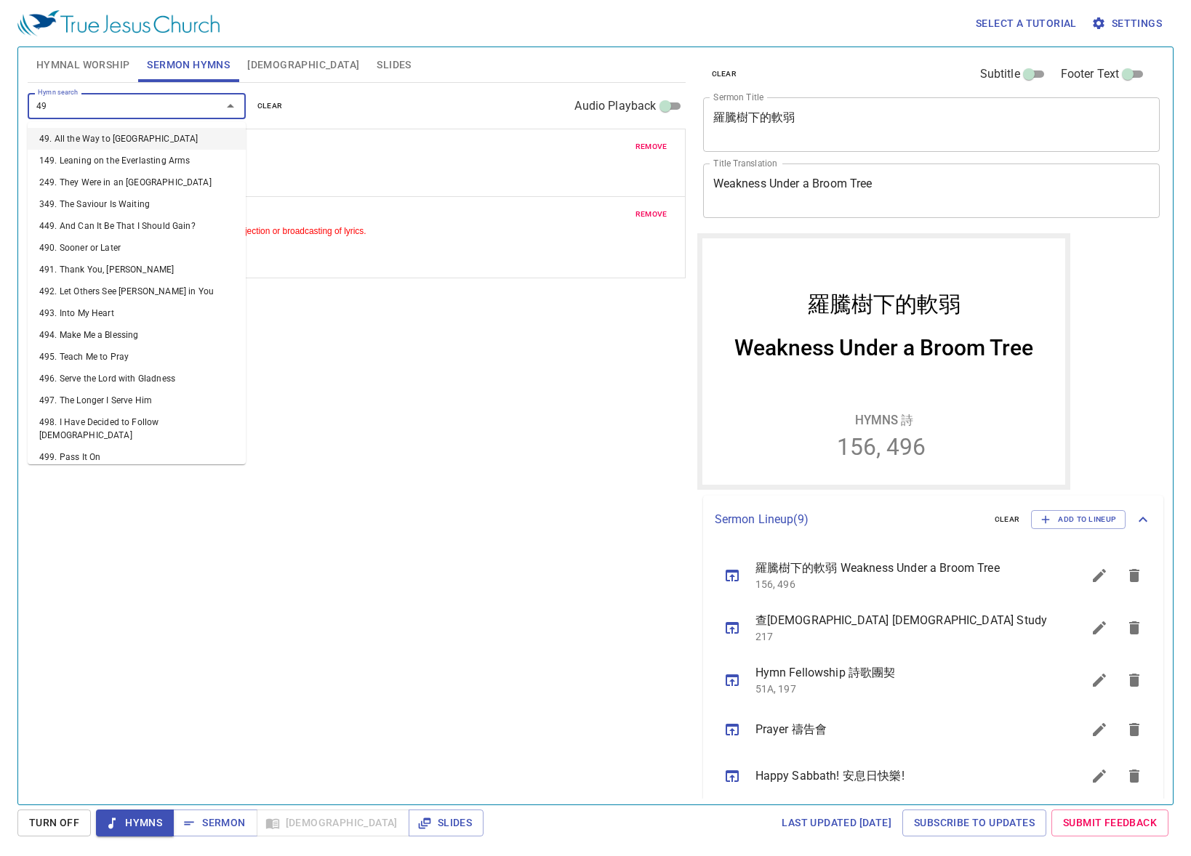
type input "491"
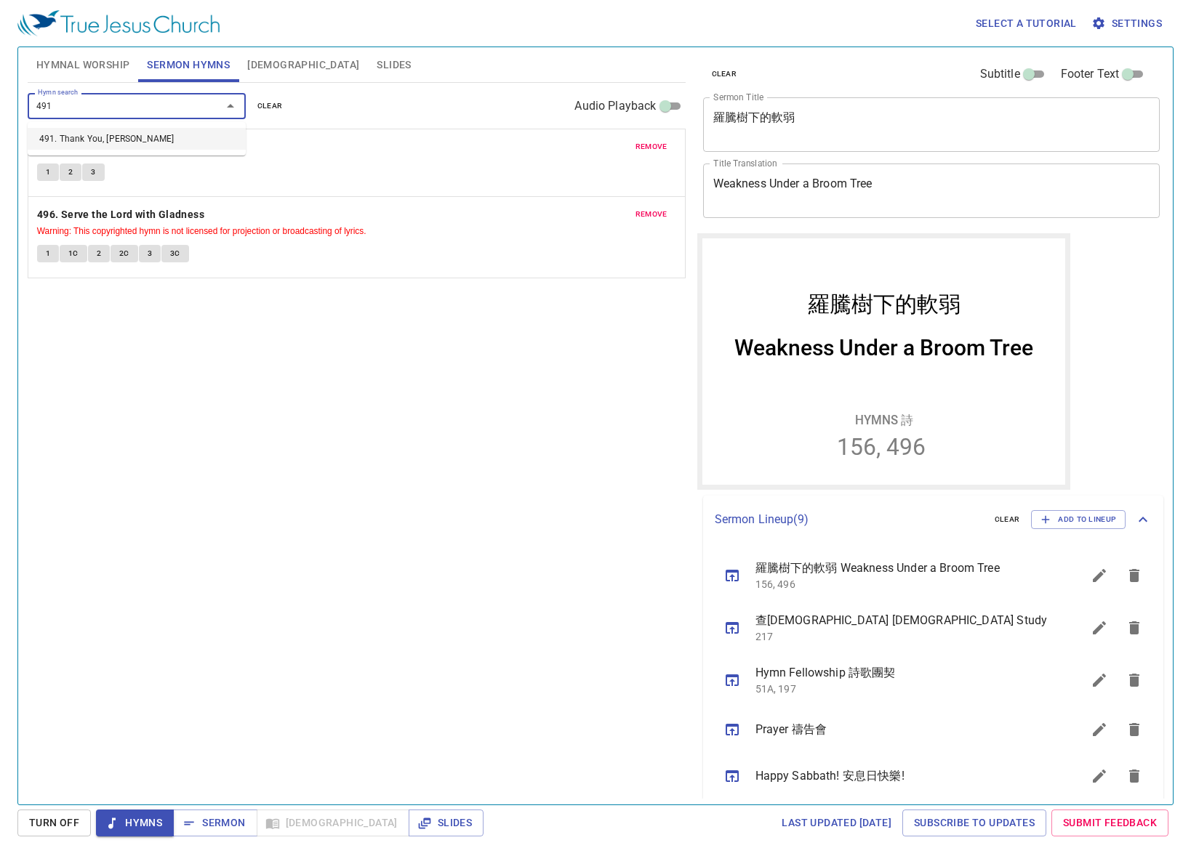
click at [125, 143] on li "491. Thank You, [PERSON_NAME]" at bounding box center [137, 139] width 218 height 22
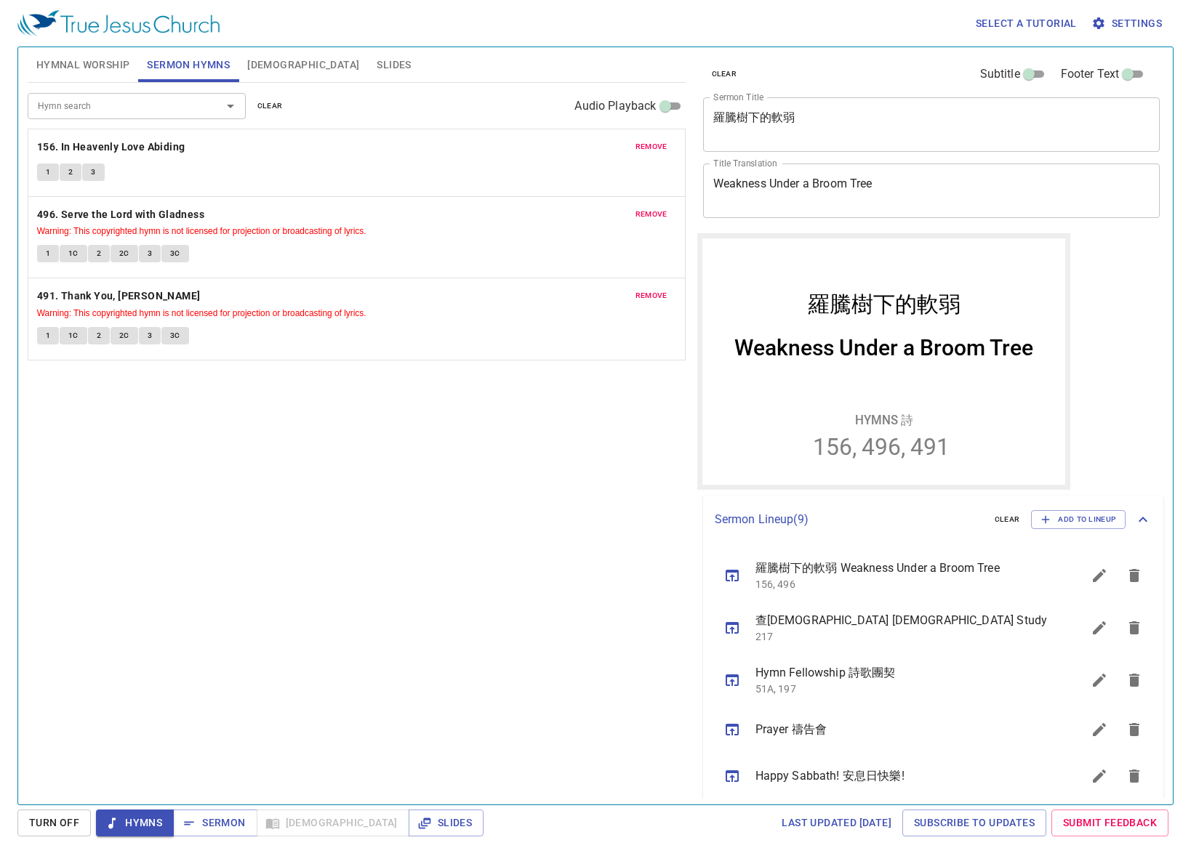
click at [591, 534] on div "Hymn search Hymn search clear Audio Playback remove 156. In Heavenly Love Abidi…" at bounding box center [357, 437] width 658 height 709
